Goal: Task Accomplishment & Management: Manage account settings

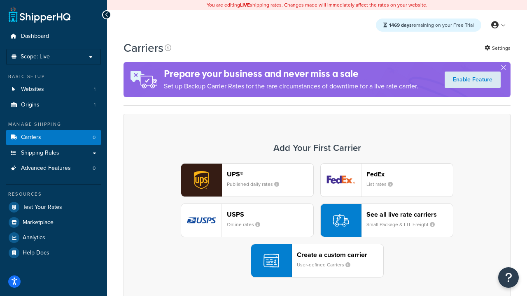
click at [317, 221] on div "UPS® Published daily rates FedEx List rates USPS Online rates See all live rate…" at bounding box center [317, 220] width 370 height 114
click at [409, 174] on header "FedEx" at bounding box center [409, 174] width 86 height 8
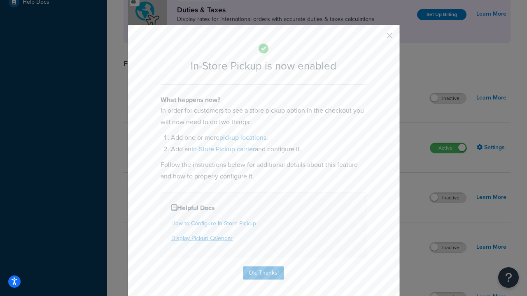
click at [377, 38] on button "button" at bounding box center [377, 38] width 2 height 2
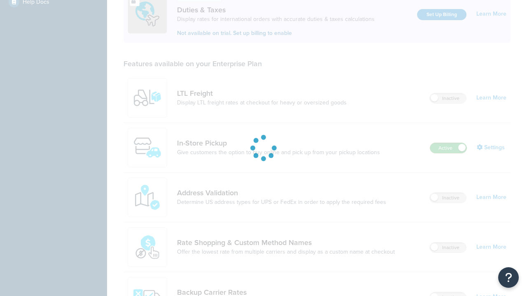
click at [448, 143] on label "Active" at bounding box center [448, 148] width 36 height 10
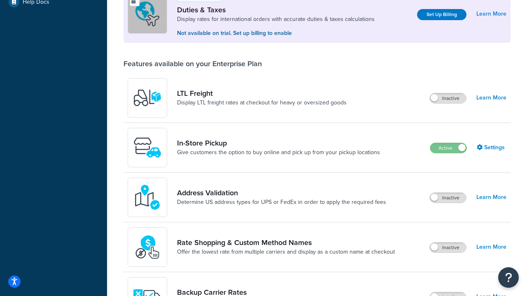
scroll to position [410, 0]
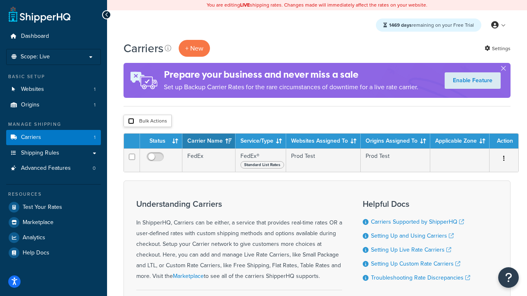
click at [131, 121] on input "checkbox" at bounding box center [131, 121] width 6 height 6
checkbox input "true"
click at [0, 0] on button "Delete" at bounding box center [0, 0] width 0 height 0
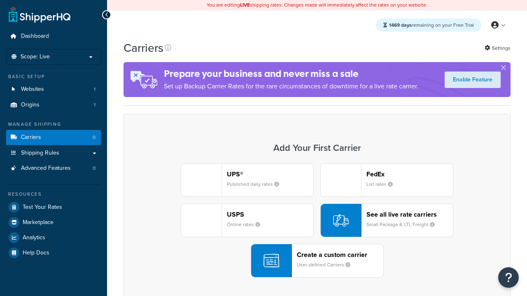
click at [317, 221] on div "UPS® Published daily rates FedEx List rates USPS Online rates See all live rate…" at bounding box center [317, 220] width 370 height 114
click at [409, 174] on header "FedEx" at bounding box center [409, 174] width 86 height 8
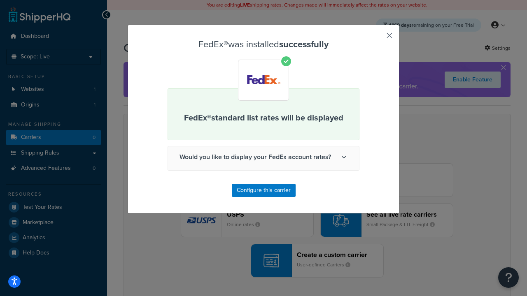
click at [377, 38] on button "button" at bounding box center [377, 38] width 2 height 2
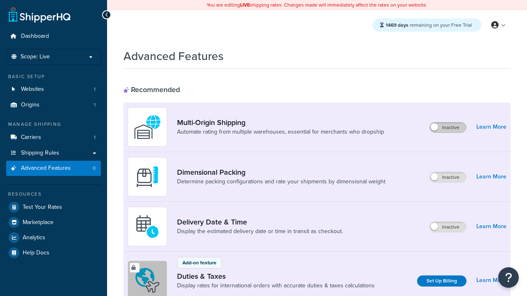
click at [448, 123] on label "Inactive" at bounding box center [448, 128] width 36 height 10
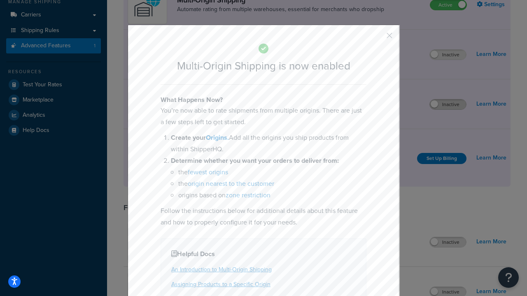
click at [377, 38] on button "button" at bounding box center [377, 38] width 2 height 2
click at [448, 105] on label "Inactive" at bounding box center [448, 105] width 36 height 10
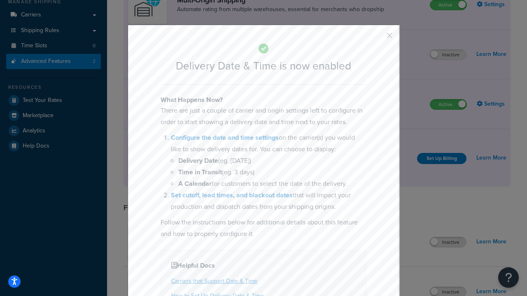
click at [377, 38] on button "button" at bounding box center [377, 38] width 2 height 2
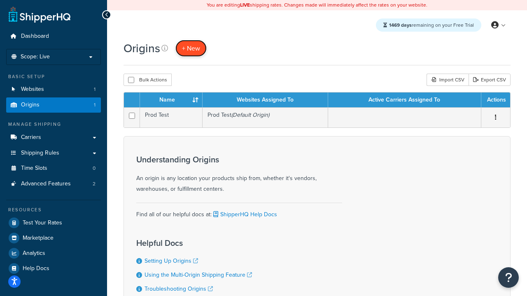
click at [191, 48] on span "+ New" at bounding box center [191, 48] width 18 height 9
